Goal: Task Accomplishment & Management: Manage account settings

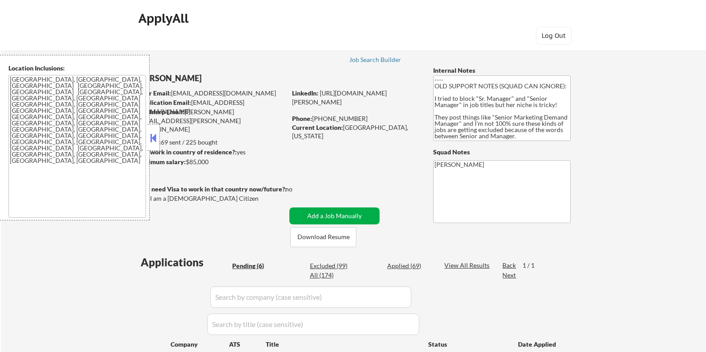
select select ""pending""
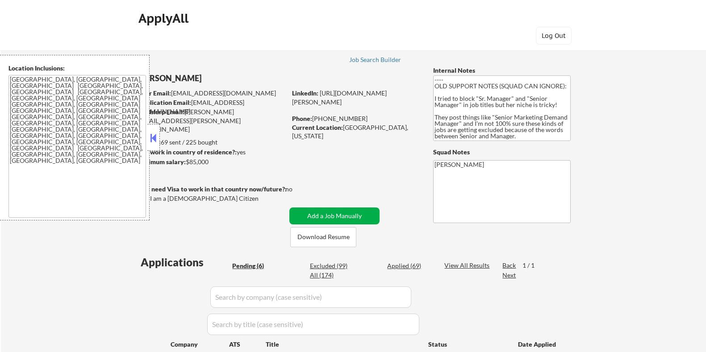
select select ""pending""
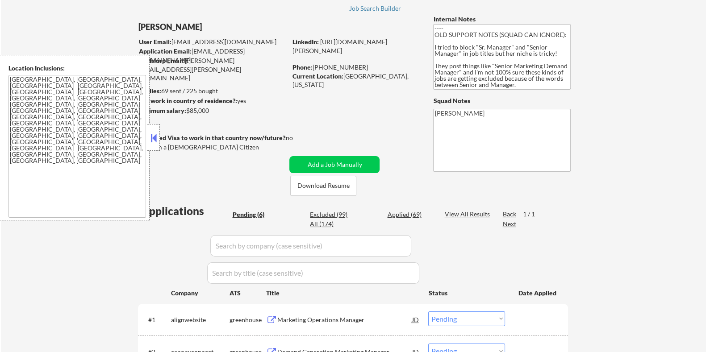
scroll to position [111, 0]
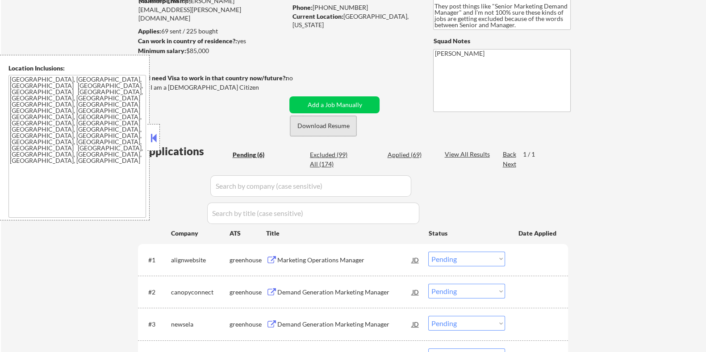
click at [323, 126] on button "Download Resume" at bounding box center [323, 126] width 66 height 20
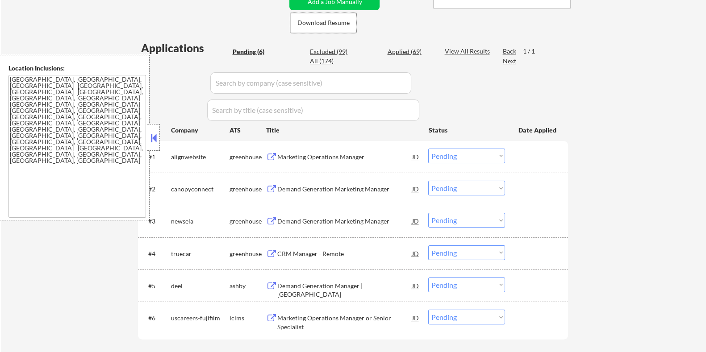
scroll to position [279, 0]
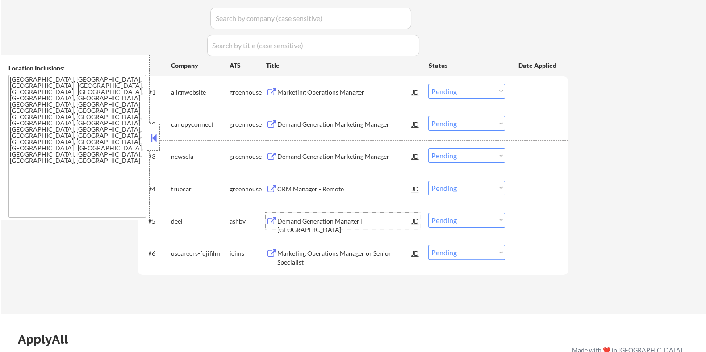
click at [326, 220] on div "Demand Generation Manager | North America" at bounding box center [344, 225] width 135 height 17
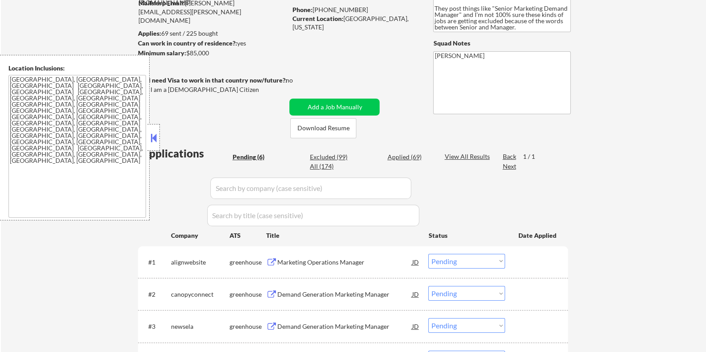
scroll to position [55, 0]
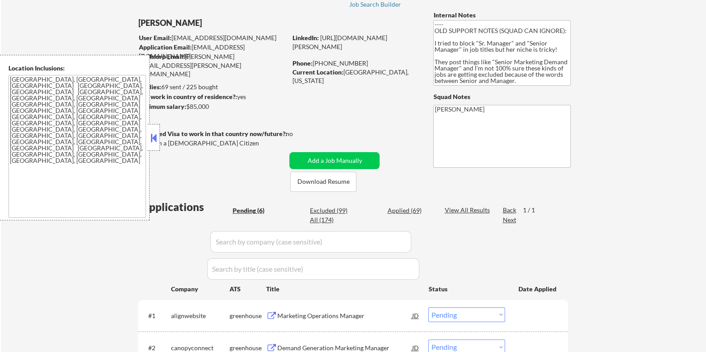
drag, startPoint x: 212, startPoint y: 108, endPoint x: 187, endPoint y: 106, distance: 25.0
click at [187, 106] on div "Minimum salary: $85,000" at bounding box center [211, 106] width 149 height 9
copy div "$85,000"
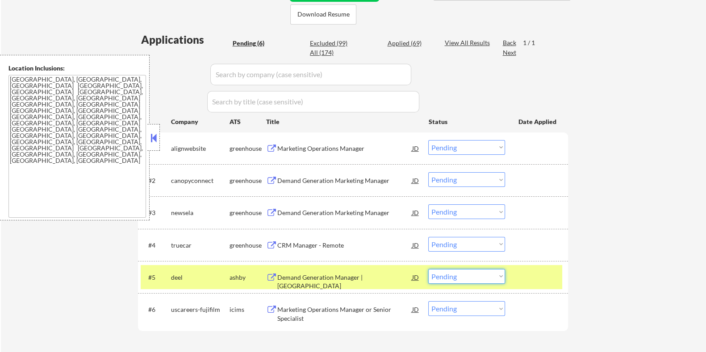
click at [445, 278] on select "Choose an option... Pending Applied Excluded (Questions) Excluded (Expired) Exc…" at bounding box center [466, 276] width 77 height 15
click at [428, 269] on select "Choose an option... Pending Applied Excluded (Questions) Excluded (Expired) Exc…" at bounding box center [466, 276] width 77 height 15
select select ""pending""
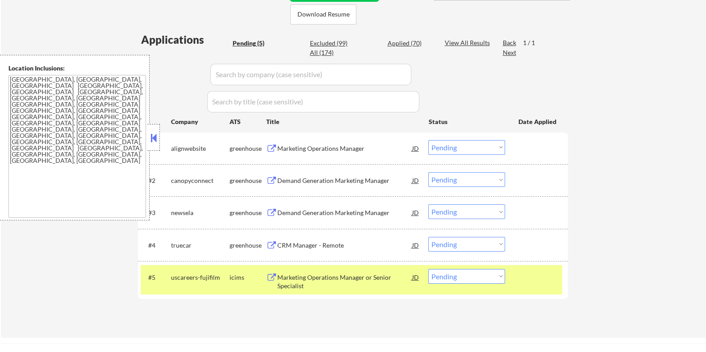
click at [314, 146] on div "Marketing Operations Manager" at bounding box center [344, 148] width 135 height 9
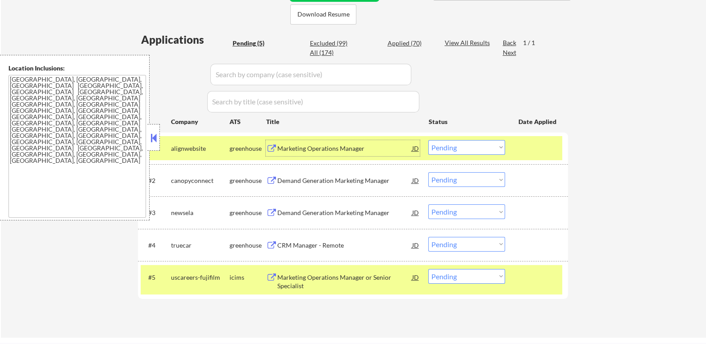
click at [490, 147] on select "Choose an option... Pending Applied Excluded (Questions) Excluded (Expired) Exc…" at bounding box center [466, 147] width 77 height 15
click at [428, 140] on select "Choose an option... Pending Applied Excluded (Questions) Excluded (Expired) Exc…" at bounding box center [466, 147] width 77 height 15
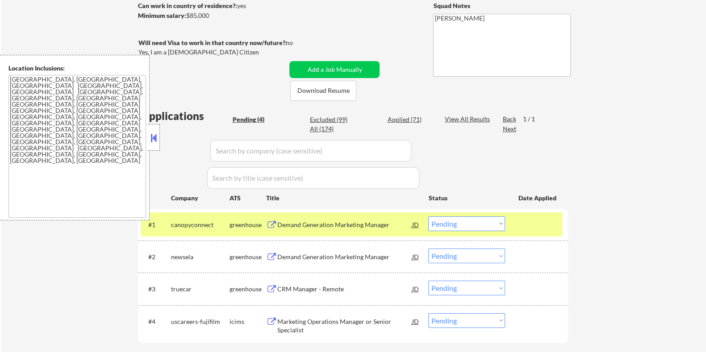
scroll to position [167, 0]
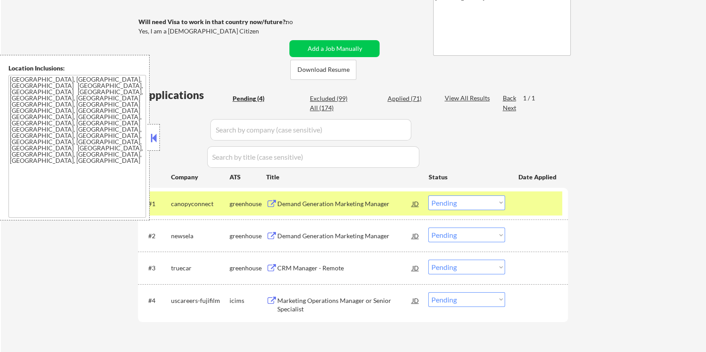
click at [324, 200] on div "Demand Generation Marketing Manager" at bounding box center [344, 204] width 135 height 9
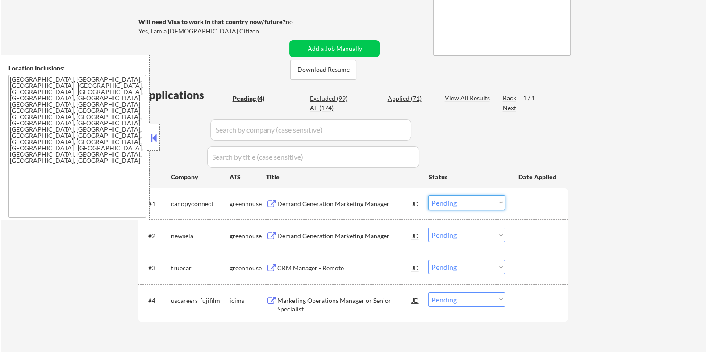
click at [470, 204] on select "Choose an option... Pending Applied Excluded (Questions) Excluded (Expired) Exc…" at bounding box center [466, 203] width 77 height 15
click at [428, 196] on select "Choose an option... Pending Applied Excluded (Questions) Excluded (Expired) Exc…" at bounding box center [466, 203] width 77 height 15
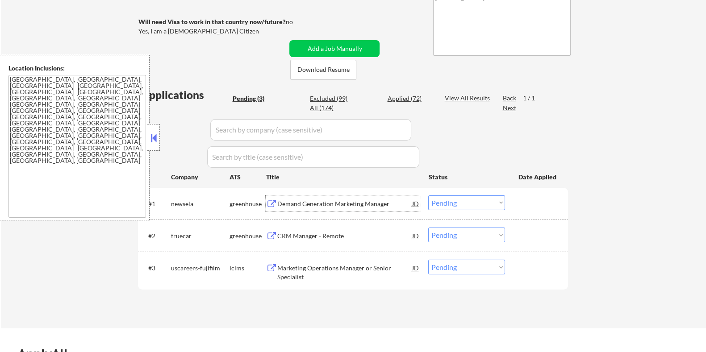
click at [295, 206] on div "Demand Generation Marketing Manager" at bounding box center [344, 204] width 135 height 9
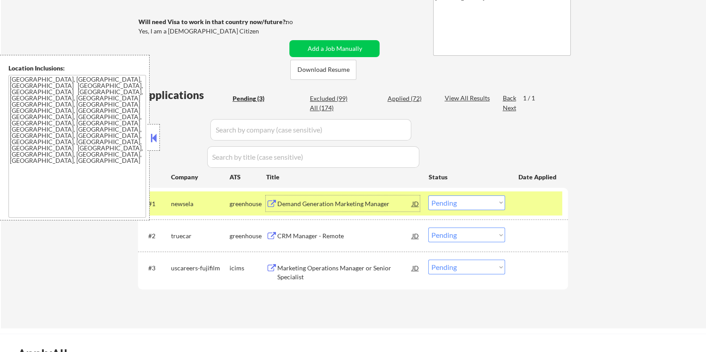
click at [484, 203] on select "Choose an option... Pending Applied Excluded (Questions) Excluded (Expired) Exc…" at bounding box center [466, 203] width 77 height 15
click at [428, 196] on select "Choose an option... Pending Applied Excluded (Questions) Excluded (Expired) Exc…" at bounding box center [466, 203] width 77 height 15
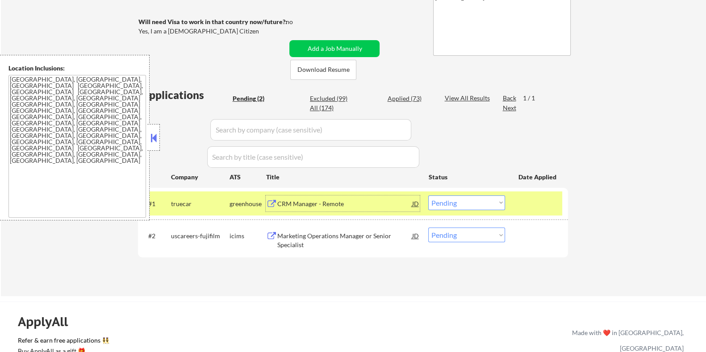
click at [314, 204] on div "CRM Manager - Remote" at bounding box center [344, 204] width 135 height 9
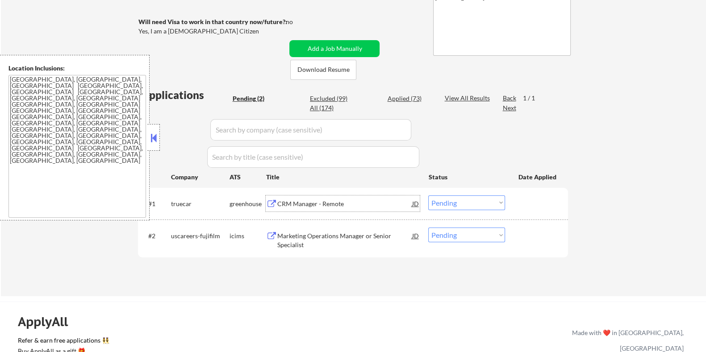
click at [485, 205] on select "Choose an option... Pending Applied Excluded (Questions) Excluded (Expired) Exc…" at bounding box center [466, 203] width 77 height 15
click at [428, 196] on select "Choose an option... Pending Applied Excluded (Questions) Excluded (Expired) Exc…" at bounding box center [466, 203] width 77 height 15
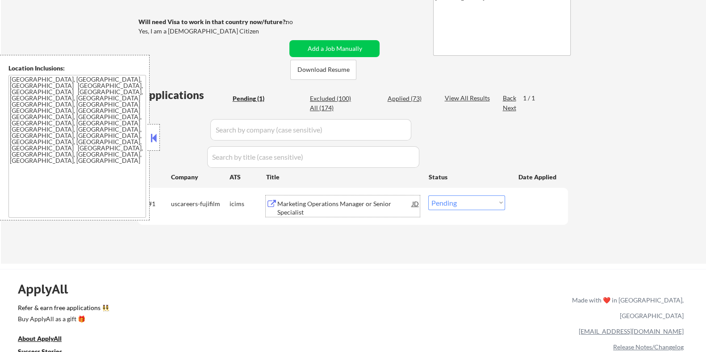
click at [293, 201] on div "Marketing Operations Manager or Senior Specialist" at bounding box center [344, 208] width 135 height 17
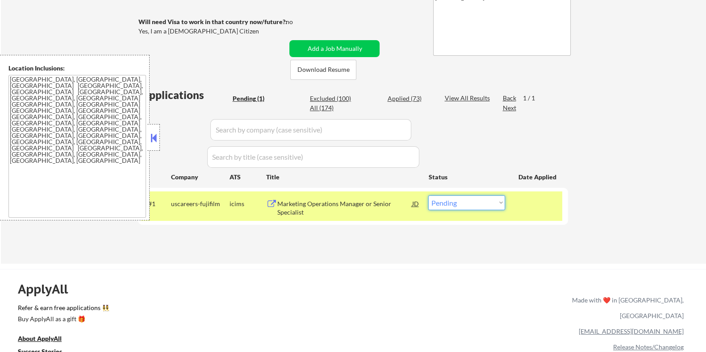
click at [487, 202] on select "Choose an option... Pending Applied Excluded (Questions) Excluded (Expired) Exc…" at bounding box center [466, 203] width 77 height 15
select select ""excluded__expired_""
click at [428, 196] on select "Choose an option... Pending Applied Excluded (Questions) Excluded (Expired) Exc…" at bounding box center [466, 203] width 77 height 15
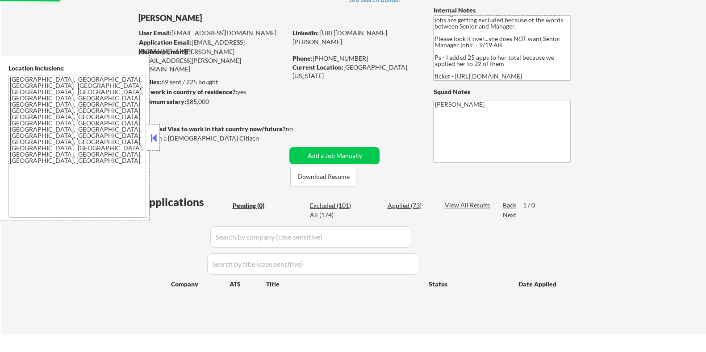
scroll to position [55, 0]
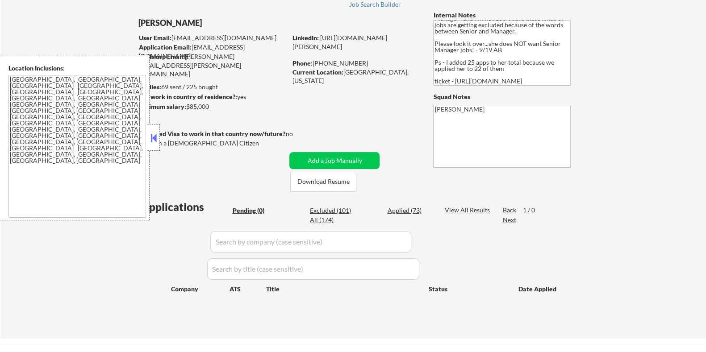
click at [153, 135] on button at bounding box center [154, 137] width 10 height 13
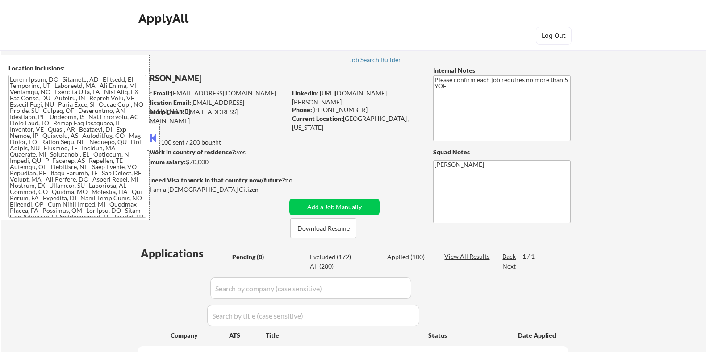
select select ""pending""
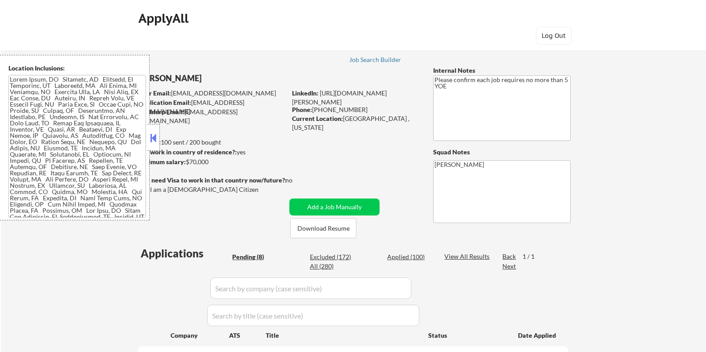
select select ""pending""
click at [317, 228] on button "Download Resume" at bounding box center [323, 228] width 66 height 20
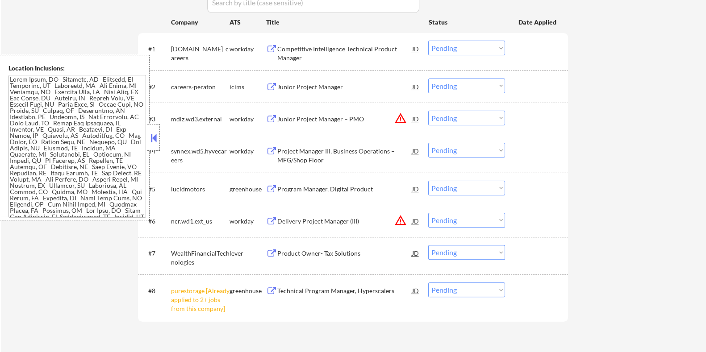
scroll to position [335, 0]
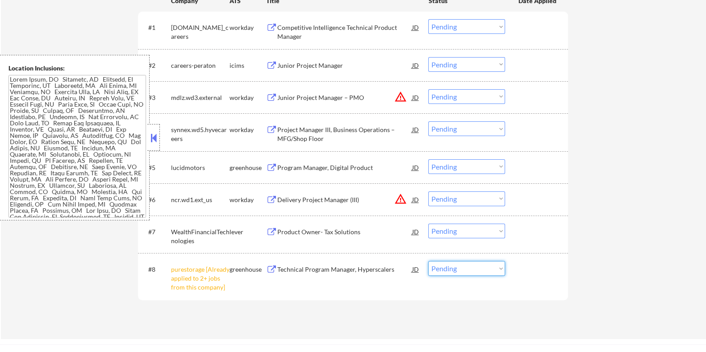
click at [460, 271] on select "Choose an option... Pending Applied Excluded (Questions) Excluded (Expired) Exc…" at bounding box center [466, 268] width 77 height 15
select select ""excluded__other_""
click at [428, 261] on select "Choose an option... Pending Applied Excluded (Questions) Excluded (Expired) Exc…" at bounding box center [466, 268] width 77 height 15
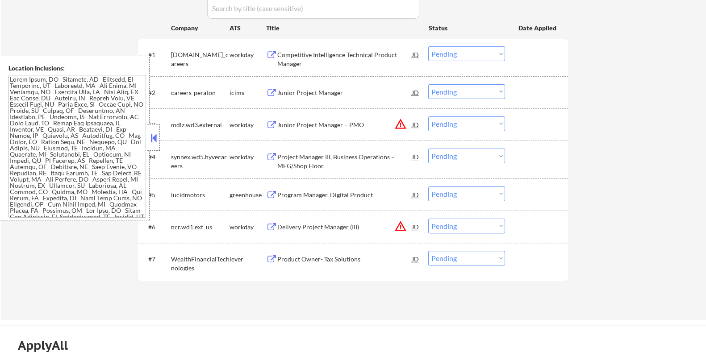
scroll to position [279, 0]
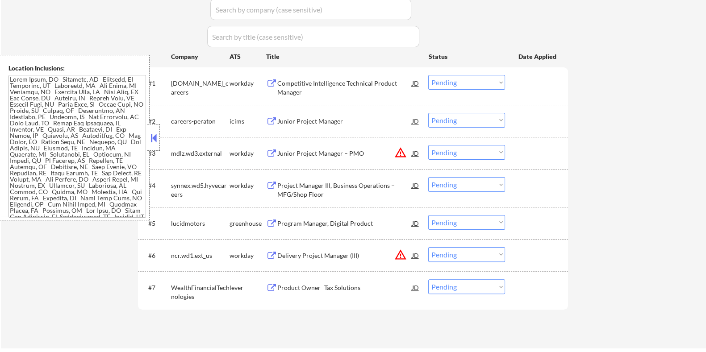
click at [312, 221] on div "Program Manager, Digital Product" at bounding box center [344, 223] width 135 height 9
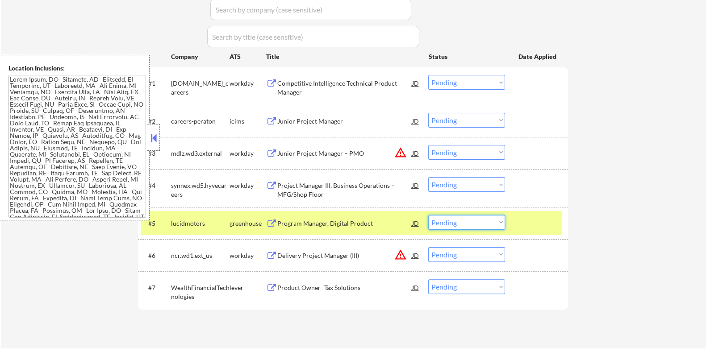
click at [475, 224] on select "Choose an option... Pending Applied Excluded (Questions) Excluded (Expired) Exc…" at bounding box center [466, 222] width 77 height 15
click at [428, 215] on select "Choose an option... Pending Applied Excluded (Questions) Excluded (Expired) Exc…" at bounding box center [466, 222] width 77 height 15
select select ""pending""
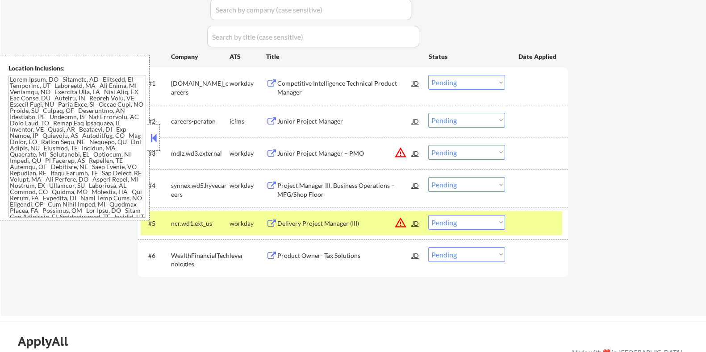
click at [318, 257] on div "Product Owner- Tax Solutions" at bounding box center [344, 255] width 135 height 9
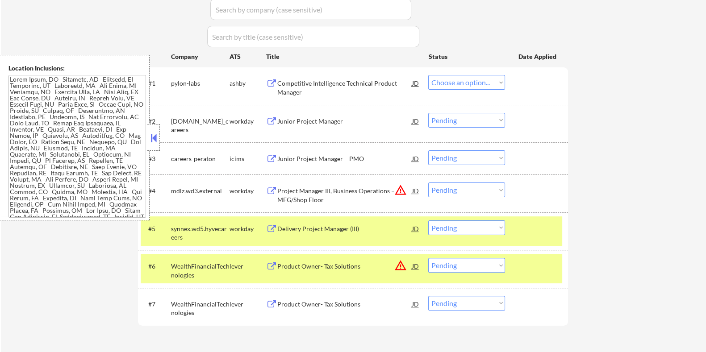
select select ""pending""
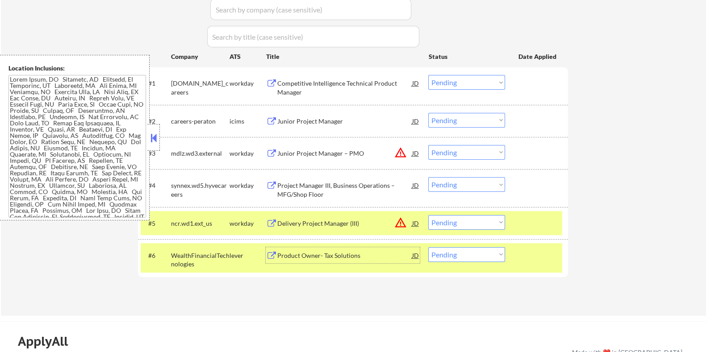
click at [493, 258] on select "Choose an option... Pending Applied Excluded (Questions) Excluded (Expired) Exc…" at bounding box center [466, 254] width 77 height 15
select select ""excluded__bad_match_""
click at [428, 247] on select "Choose an option... Pending Applied Excluded (Questions) Excluded (Expired) Exc…" at bounding box center [466, 254] width 77 height 15
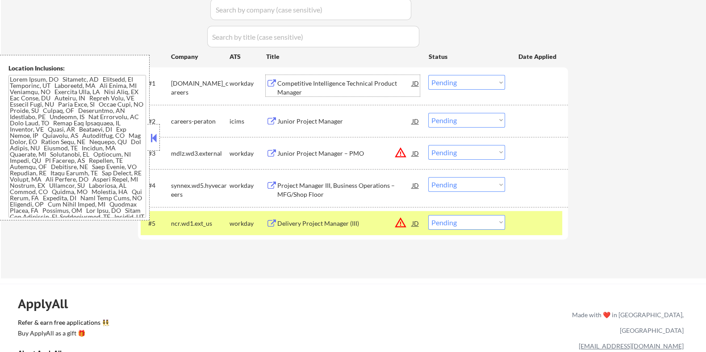
click at [341, 82] on div "Competitive Intelligence Technical Product Manager" at bounding box center [344, 87] width 135 height 17
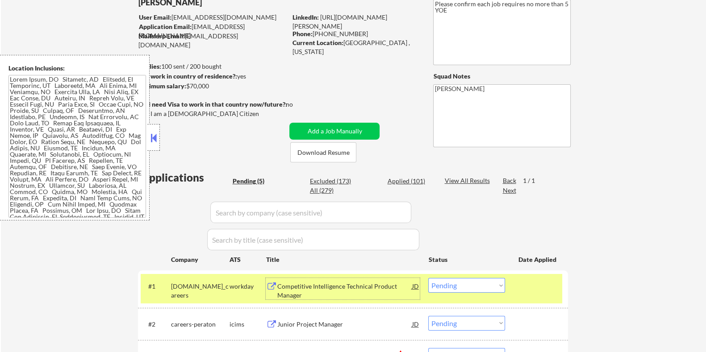
scroll to position [55, 0]
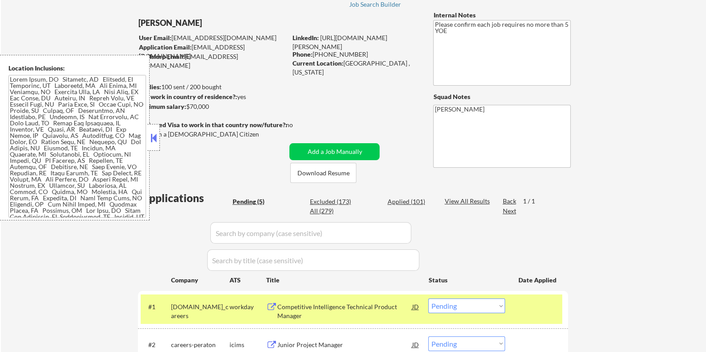
drag, startPoint x: 223, startPoint y: 107, endPoint x: 187, endPoint y: 104, distance: 36.2
click at [187, 104] on div "Minimum salary: $70,000" at bounding box center [211, 106] width 149 height 9
copy div "$70,000"
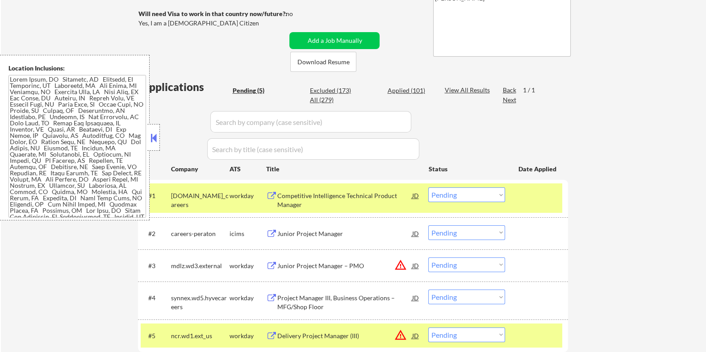
scroll to position [167, 0]
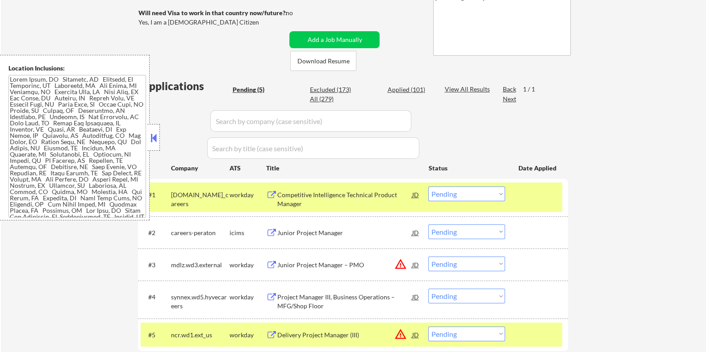
click at [456, 193] on select "Choose an option... Pending Applied Excluded (Questions) Excluded (Expired) Exc…" at bounding box center [466, 194] width 77 height 15
click at [428, 187] on select "Choose an option... Pending Applied Excluded (Questions) Excluded (Expired) Exc…" at bounding box center [466, 194] width 77 height 15
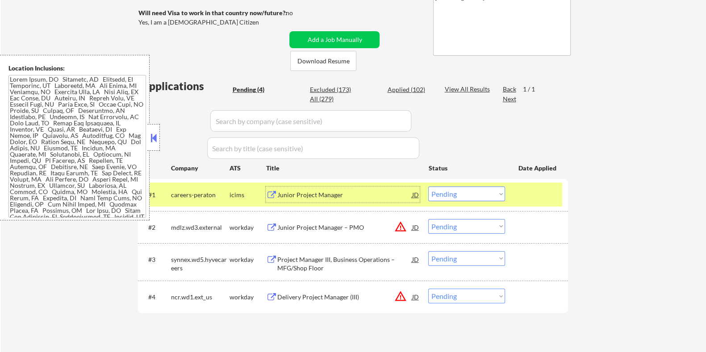
click at [288, 195] on div "Junior Project Manager" at bounding box center [344, 195] width 135 height 9
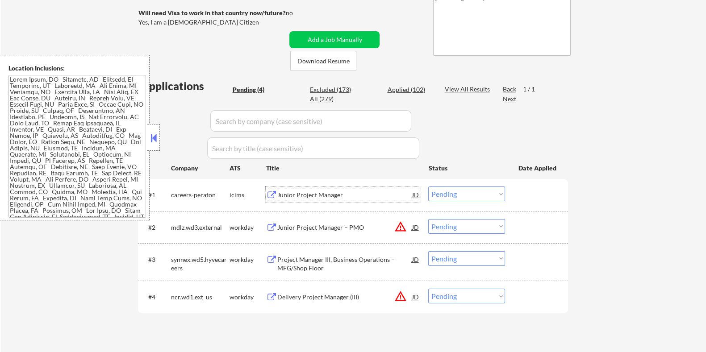
click at [472, 191] on select "Choose an option... Pending Applied Excluded (Questions) Excluded (Expired) Exc…" at bounding box center [466, 194] width 77 height 15
click at [428, 187] on select "Choose an option... Pending Applied Excluded (Questions) Excluded (Expired) Exc…" at bounding box center [466, 194] width 77 height 15
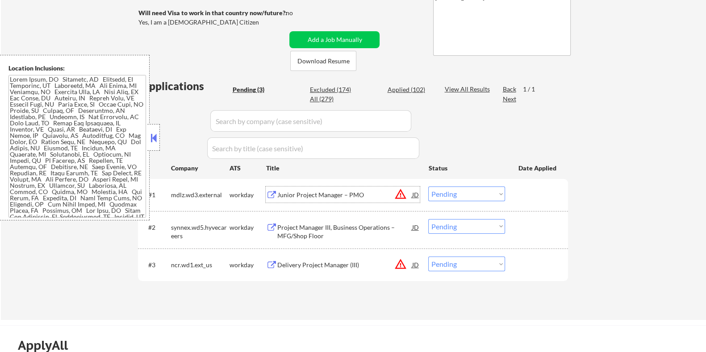
click at [339, 195] on div "Junior Project Manager – PMO" at bounding box center [344, 195] width 135 height 9
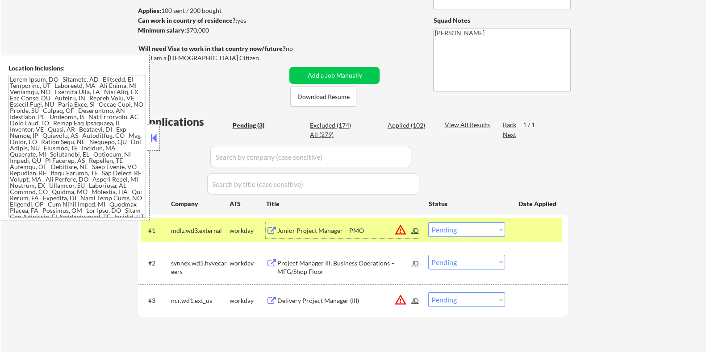
scroll to position [111, 0]
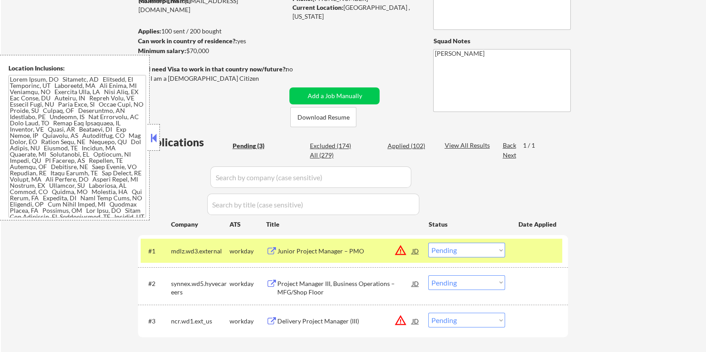
drag, startPoint x: 225, startPoint y: 54, endPoint x: 187, endPoint y: 50, distance: 38.2
click at [187, 50] on div "Minimum salary: $70,000" at bounding box center [211, 50] width 149 height 9
copy div "$70,000"
click at [458, 249] on select "Choose an option... Pending Applied Excluded (Questions) Excluded (Expired) Exc…" at bounding box center [466, 250] width 77 height 15
click at [428, 243] on select "Choose an option... Pending Applied Excluded (Questions) Excluded (Expired) Exc…" at bounding box center [466, 250] width 77 height 15
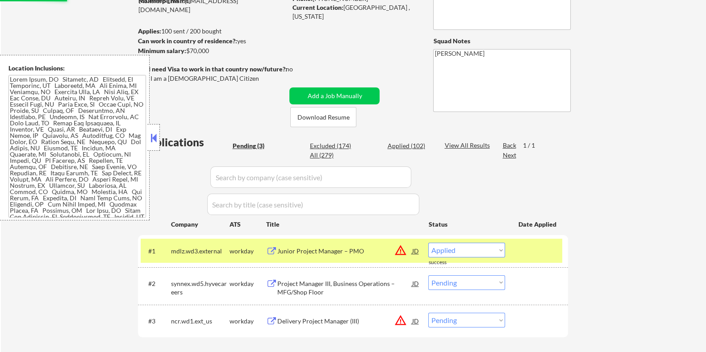
select select ""pending""
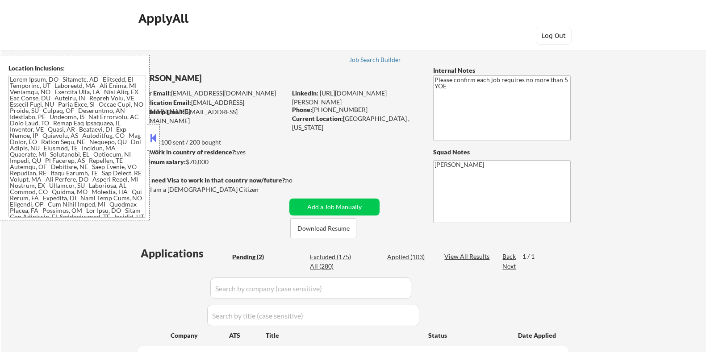
select select ""pending""
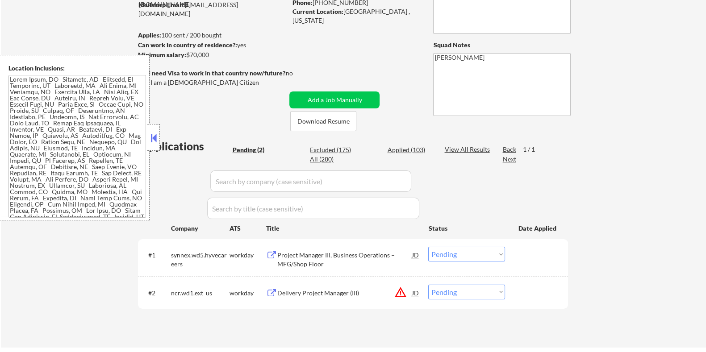
scroll to position [111, 0]
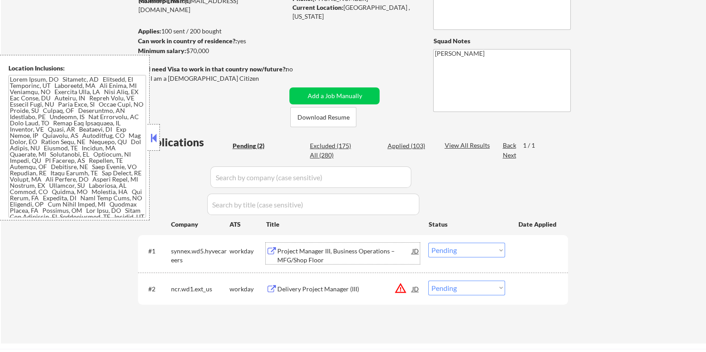
click at [332, 258] on div "Project Manager III, Business Operations – MFG/Shop Floor" at bounding box center [344, 255] width 135 height 17
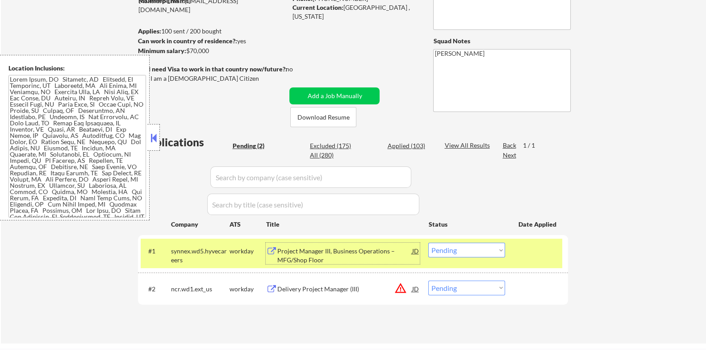
click at [487, 250] on select "Choose an option... Pending Applied Excluded (Questions) Excluded (Expired) Exc…" at bounding box center [466, 250] width 77 height 15
click at [428, 243] on select "Choose an option... Pending Applied Excluded (Questions) Excluded (Expired) Exc…" at bounding box center [466, 250] width 77 height 15
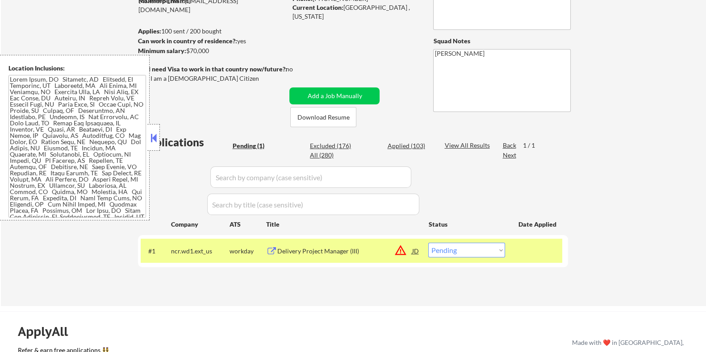
click at [315, 251] on div "Delivery Project Manager (III)" at bounding box center [344, 251] width 135 height 9
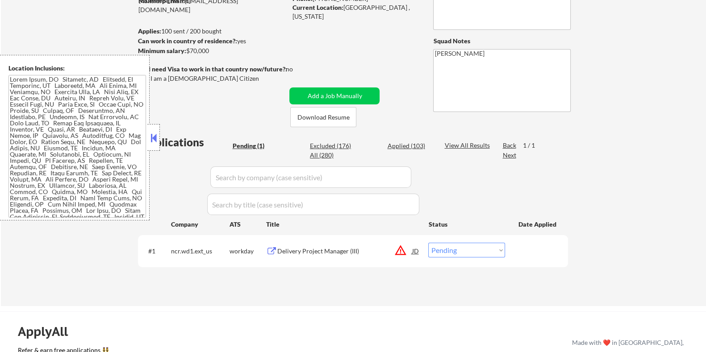
drag, startPoint x: 221, startPoint y: 50, endPoint x: 187, endPoint y: 52, distance: 34.0
click at [187, 52] on div "Minimum salary: $70,000" at bounding box center [211, 50] width 149 height 9
copy div "$70,000"
click at [454, 252] on select "Choose an option... Pending Applied Excluded (Questions) Excluded (Expired) Exc…" at bounding box center [466, 250] width 77 height 15
select select ""applied""
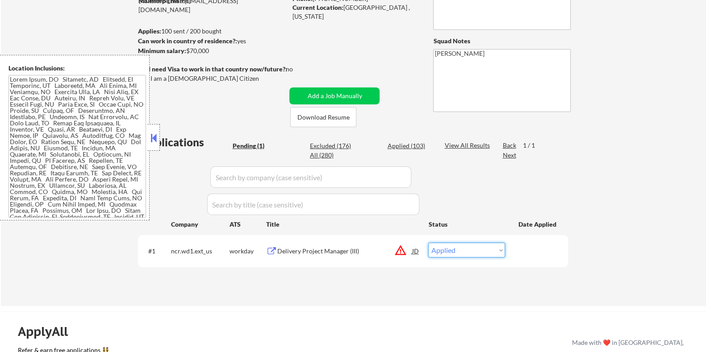
click at [428, 243] on select "Choose an option... Pending Applied Excluded (Questions) Excluded (Expired) Exc…" at bounding box center [466, 250] width 77 height 15
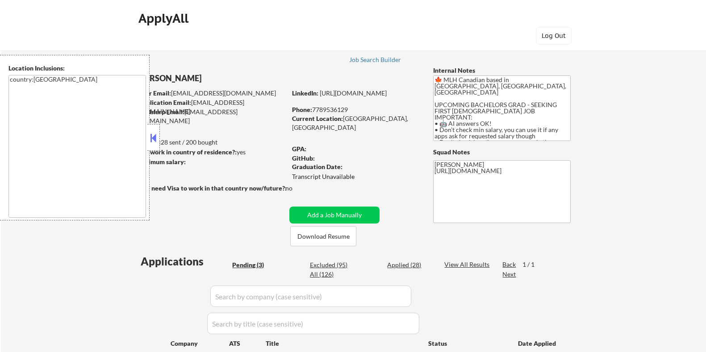
select select ""pending""
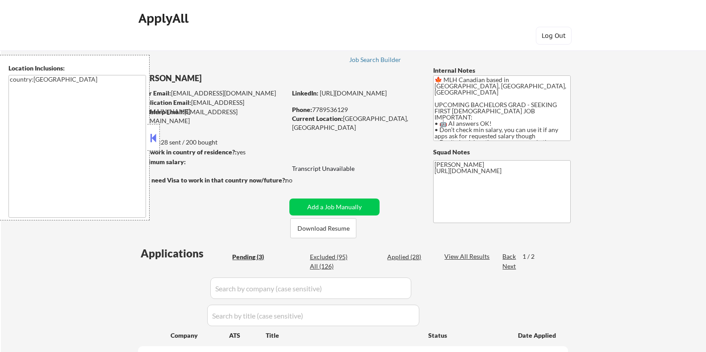
select select ""pending""
